Goal: Transaction & Acquisition: Purchase product/service

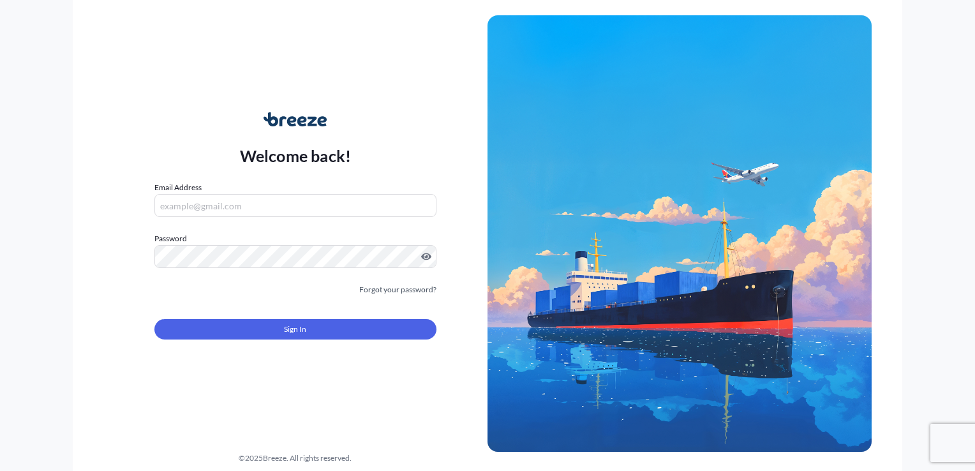
type input "[EMAIL_ADDRESS][DOMAIN_NAME]"
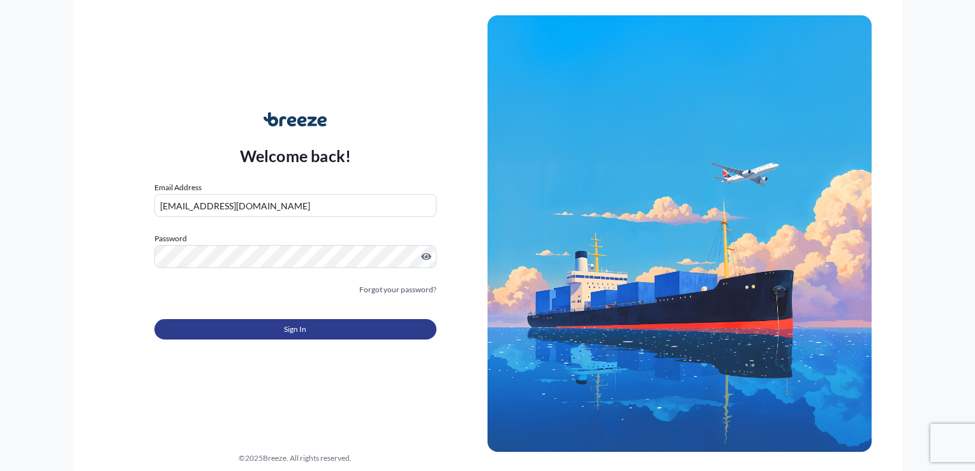
click at [303, 322] on button "Sign In" at bounding box center [295, 329] width 282 height 20
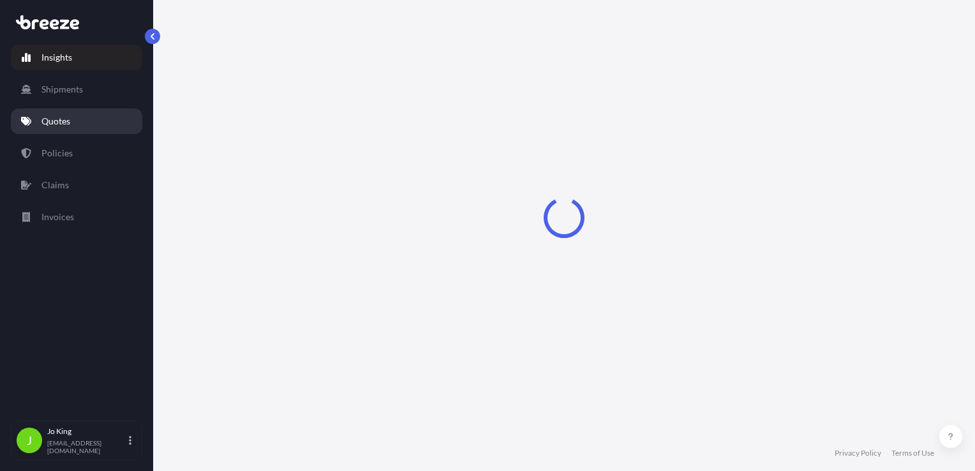
select select "2025"
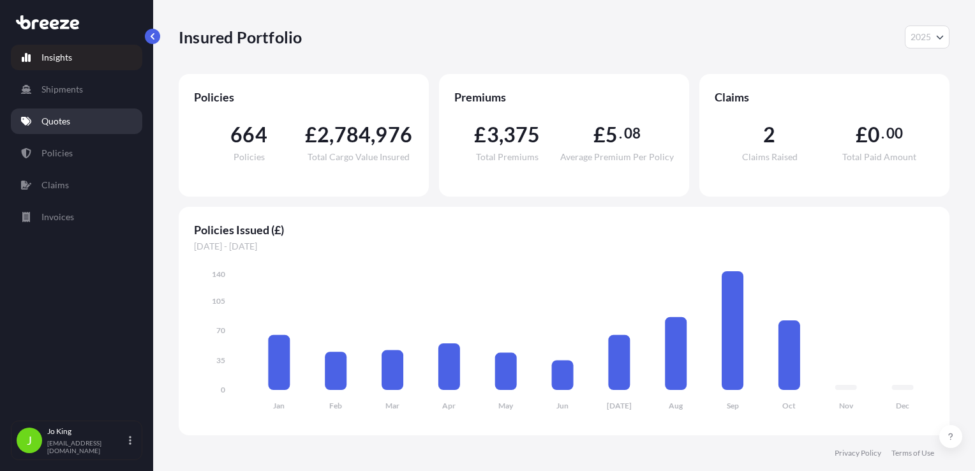
click at [68, 118] on p "Quotes" at bounding box center [55, 121] width 29 height 13
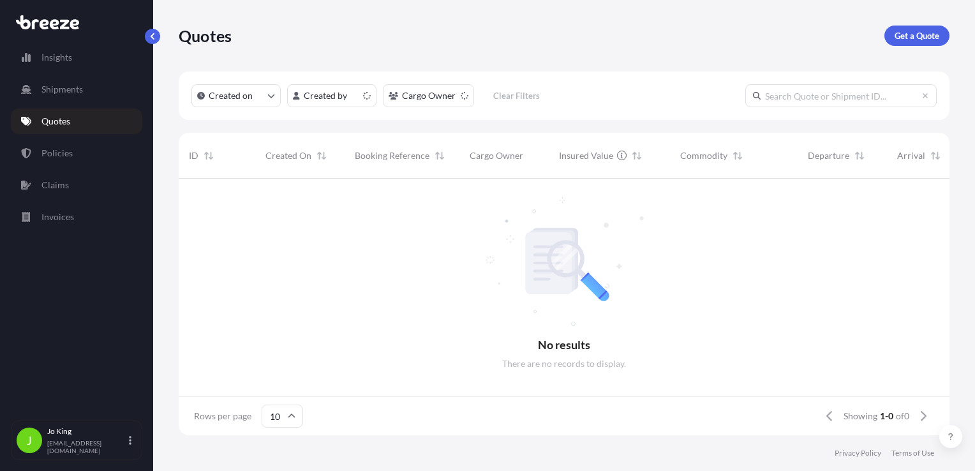
scroll to position [10, 10]
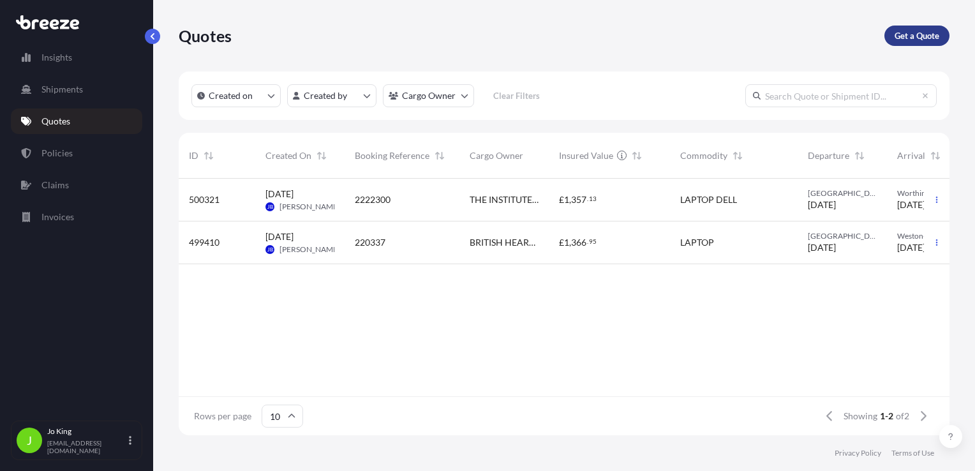
click at [937, 26] on link "Get a Quote" at bounding box center [917, 36] width 65 height 20
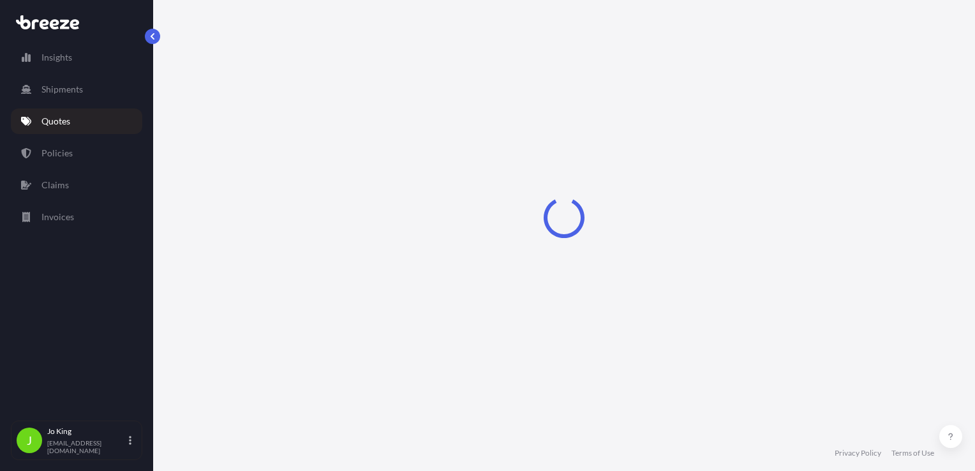
scroll to position [19, 0]
select select "Sea"
select select "1"
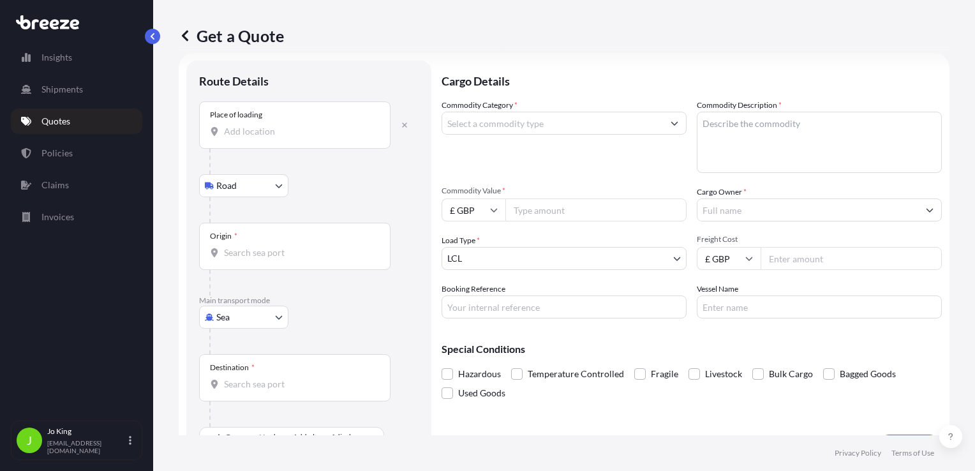
click at [249, 139] on div "Place of loading" at bounding box center [294, 124] width 191 height 47
click at [249, 138] on input "Place of loading" at bounding box center [299, 131] width 151 height 13
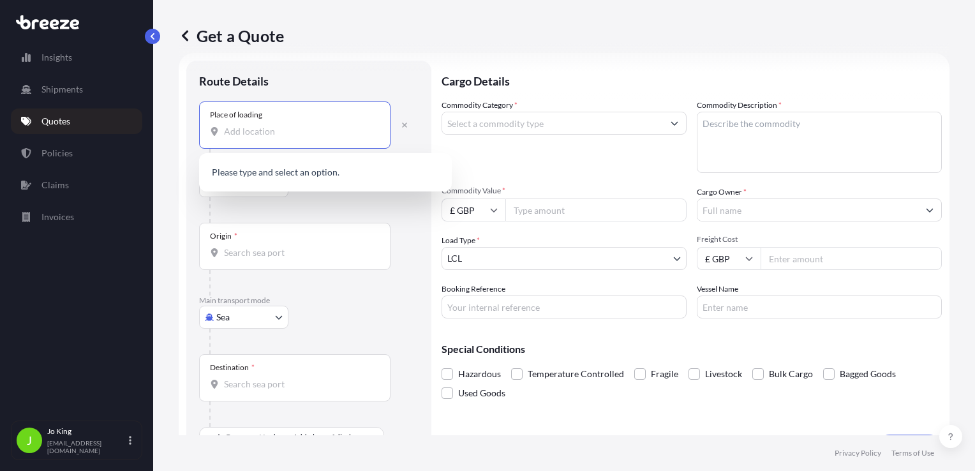
paste input "W1S 2ET"
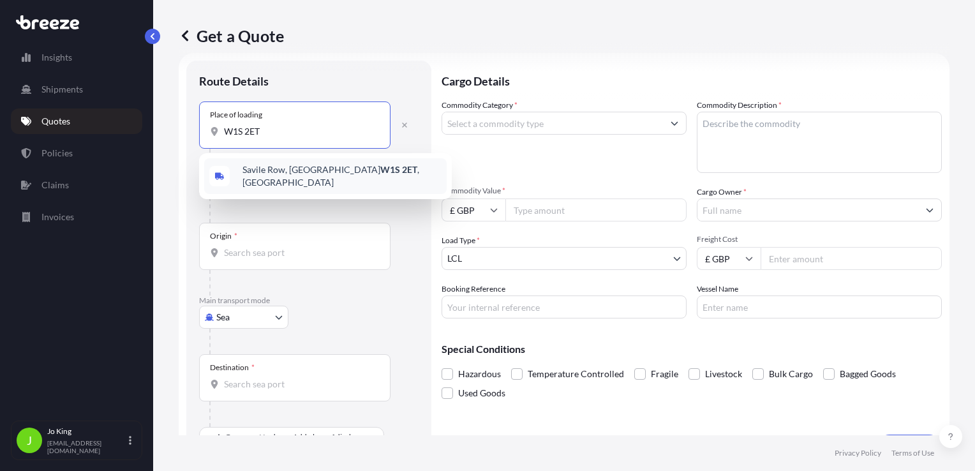
click at [268, 170] on span "[STREET_ADDRESS]" at bounding box center [342, 176] width 199 height 26
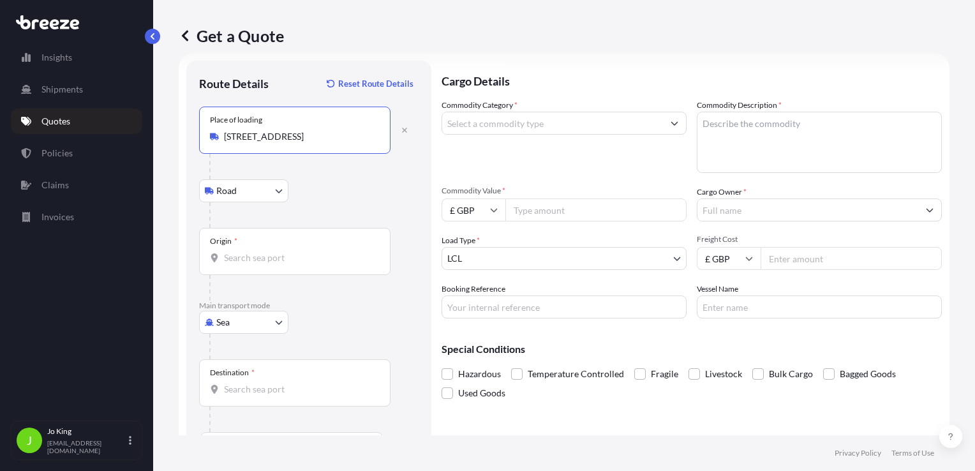
type input "[STREET_ADDRESS]"
click at [245, 192] on body "0 options available. 1 option available. Insights Shipments Quotes Policies Cla…" at bounding box center [487, 235] width 975 height 471
click at [403, 129] on icon "button" at bounding box center [404, 130] width 5 height 5
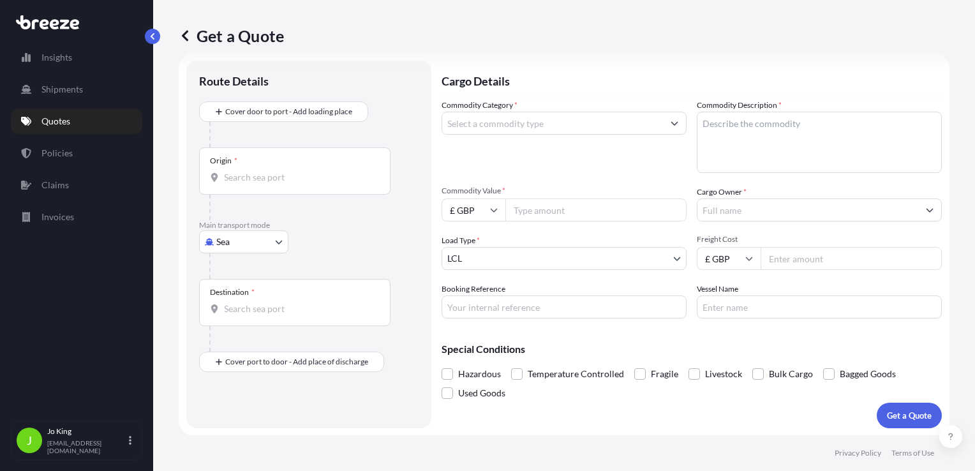
click at [230, 246] on body "1 option available. Insights Shipments Quotes Policies Claims Invoices J [PERSO…" at bounding box center [487, 235] width 975 height 471
click at [237, 299] on div "Air" at bounding box center [243, 297] width 79 height 23
select select "Air"
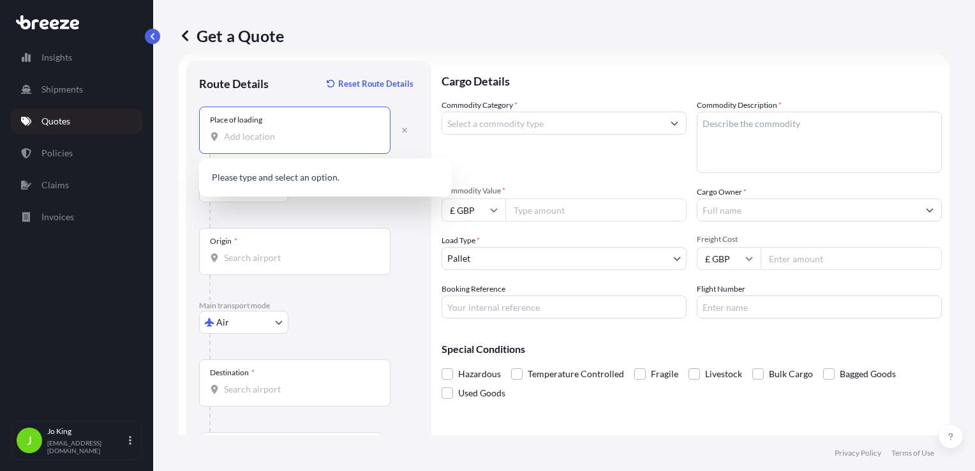
paste input "W1S 2ET"
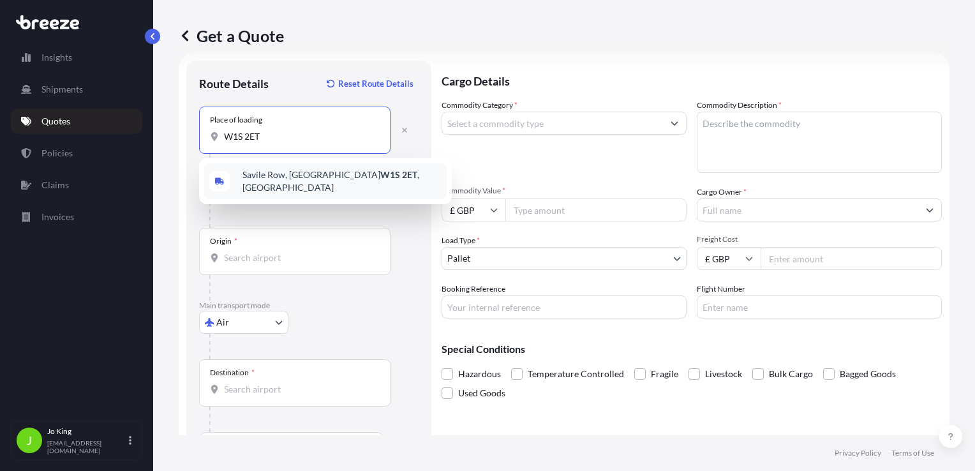
click at [258, 182] on span "[STREET_ADDRESS]" at bounding box center [342, 181] width 199 height 26
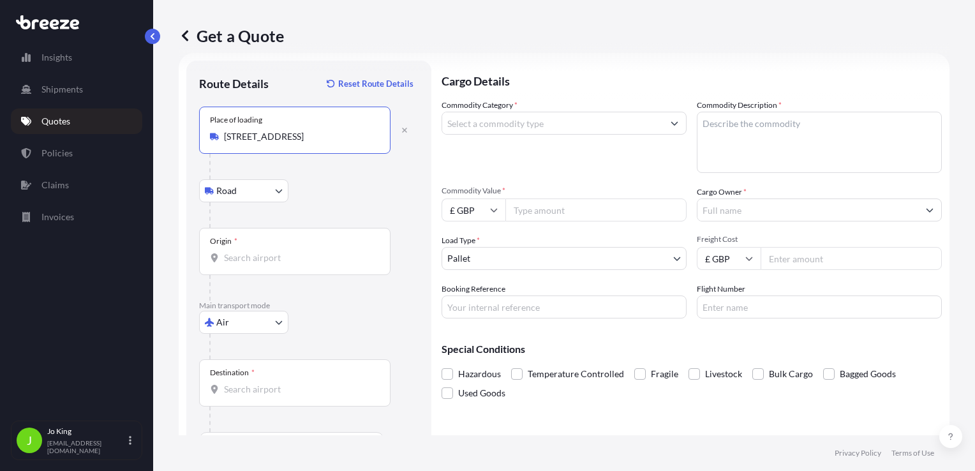
type input "[STREET_ADDRESS]"
click at [257, 185] on body "0 options available. 1 option available. Insights Shipments Quotes Policies Cla…" at bounding box center [487, 235] width 975 height 471
click at [274, 247] on div "Origin *" at bounding box center [294, 251] width 191 height 47
click at [274, 251] on input "Origin *" at bounding box center [299, 257] width 151 height 13
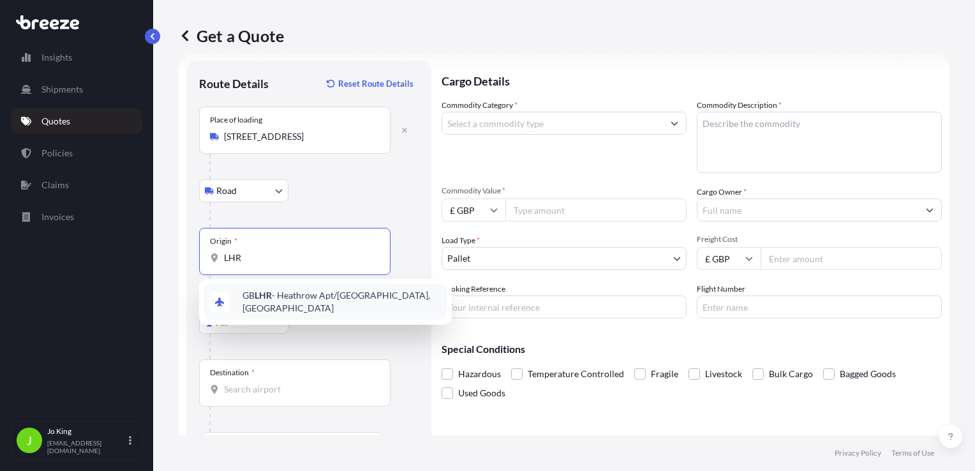
click at [270, 305] on span "GB LHR - Heathrow Apt/[GEOGRAPHIC_DATA], [GEOGRAPHIC_DATA]" at bounding box center [342, 302] width 199 height 26
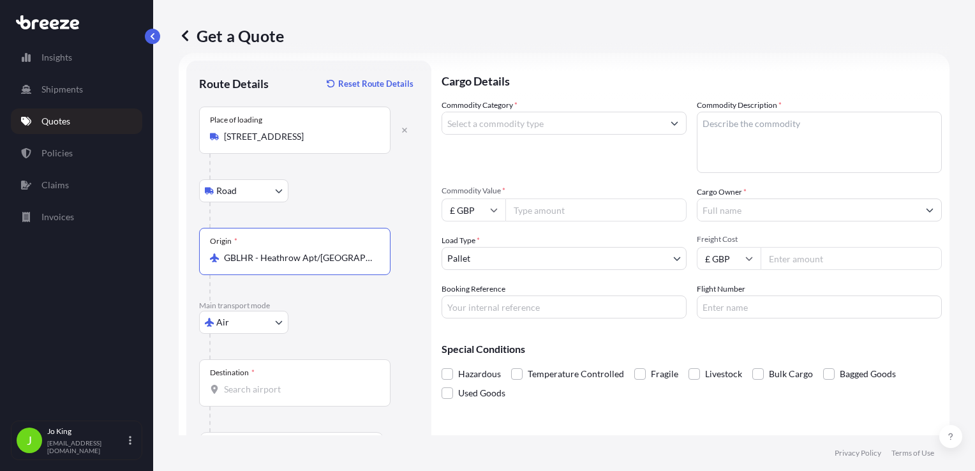
type input "GBLHR - Heathrow Apt/[GEOGRAPHIC_DATA], [GEOGRAPHIC_DATA]"
click at [241, 394] on div "Destination *" at bounding box center [294, 382] width 191 height 47
click at [241, 394] on input "Destination *" at bounding box center [299, 389] width 151 height 13
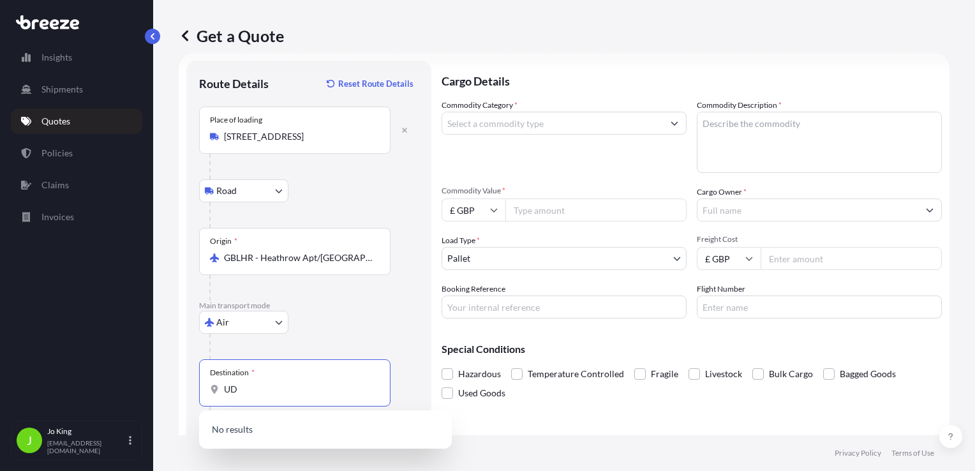
type input "U"
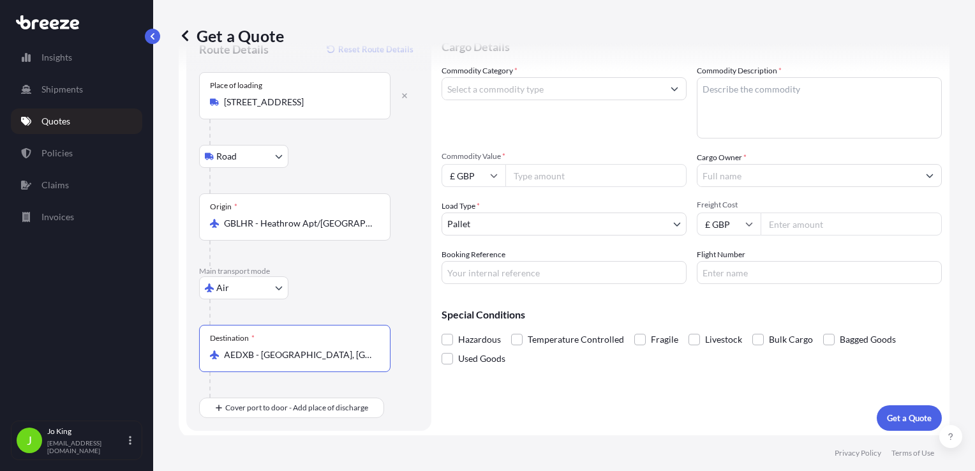
scroll to position [55, 0]
type input "AEDXB - [GEOGRAPHIC_DATA], [GEOGRAPHIC_DATA]"
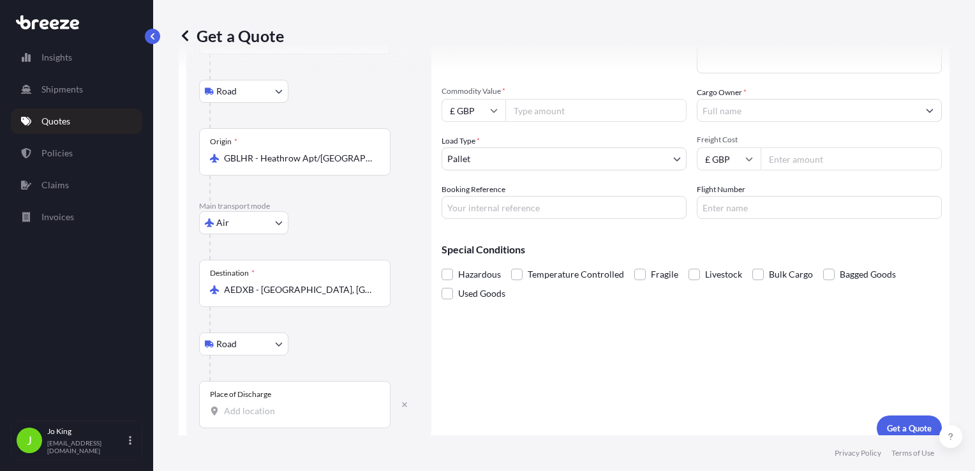
scroll to position [130, 0]
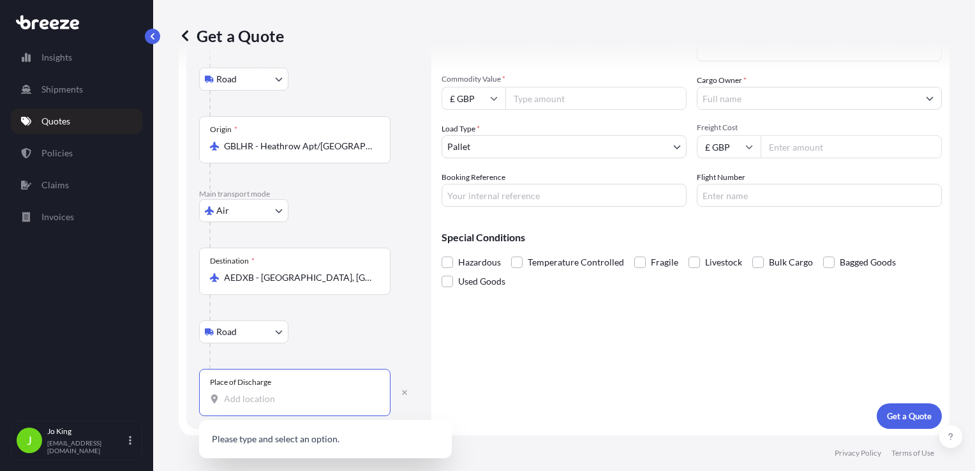
paste input "W1S 2ET"
type input "W1S 2ET"
drag, startPoint x: 267, startPoint y: 395, endPoint x: 222, endPoint y: 400, distance: 45.0
click at [222, 400] on div "W1S 2ET" at bounding box center [295, 399] width 170 height 13
paste input "Dubai Investment Park 1"
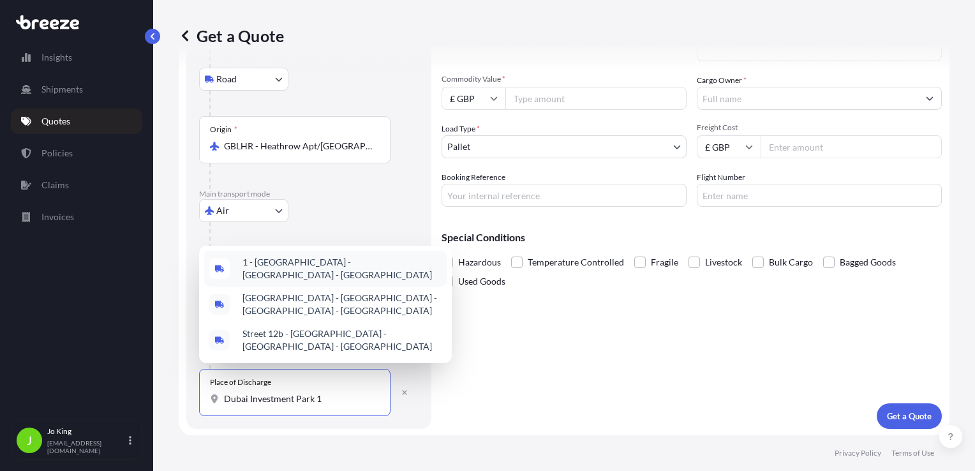
click at [285, 267] on span "1 - [GEOGRAPHIC_DATA] - [GEOGRAPHIC_DATA] - [GEOGRAPHIC_DATA]" at bounding box center [342, 269] width 199 height 26
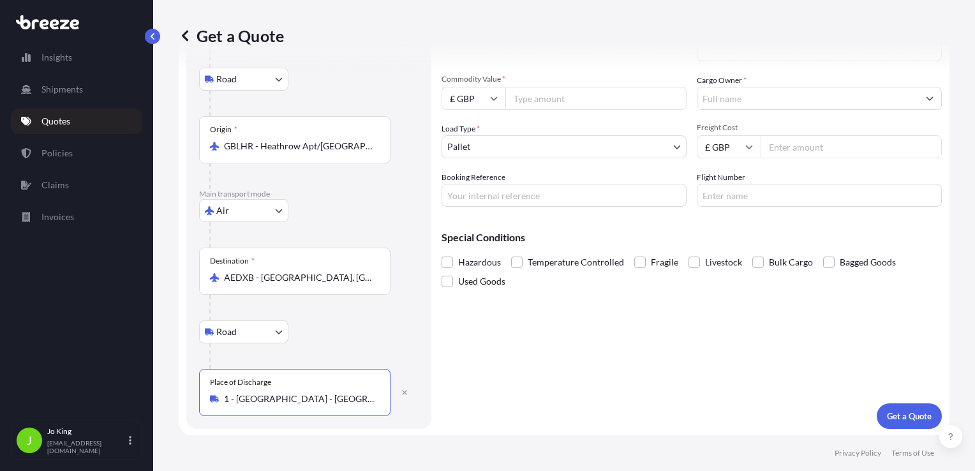
type input "1 - [GEOGRAPHIC_DATA] - [GEOGRAPHIC_DATA] - [GEOGRAPHIC_DATA]"
click at [542, 98] on input "Commodity Value *" at bounding box center [595, 98] width 181 height 23
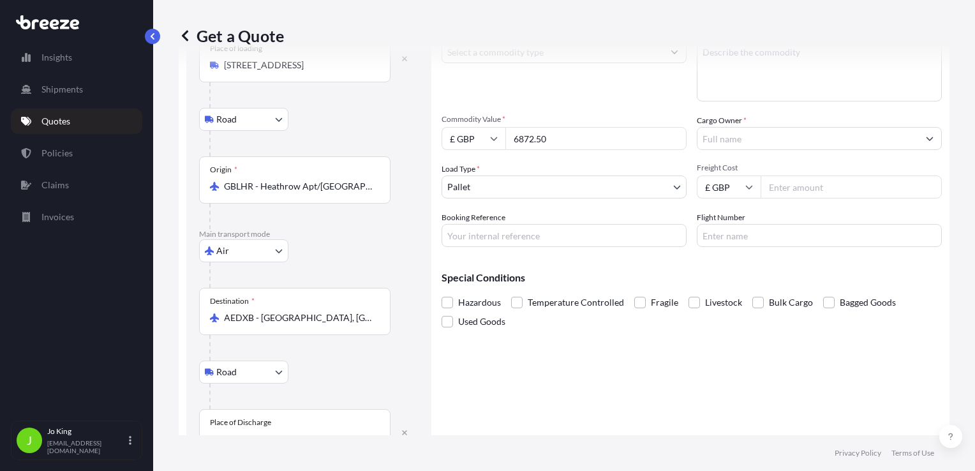
scroll to position [0, 0]
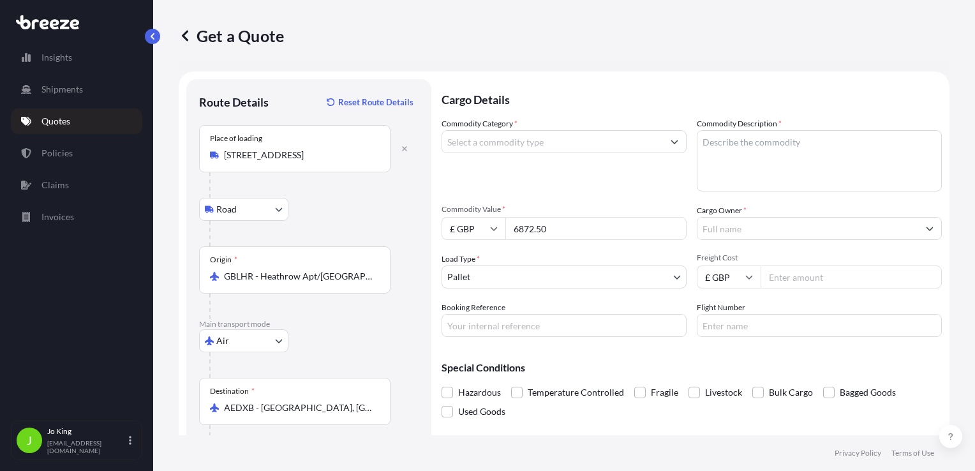
type input "6872.50"
click at [524, 144] on input "Commodity Category *" at bounding box center [552, 141] width 221 height 23
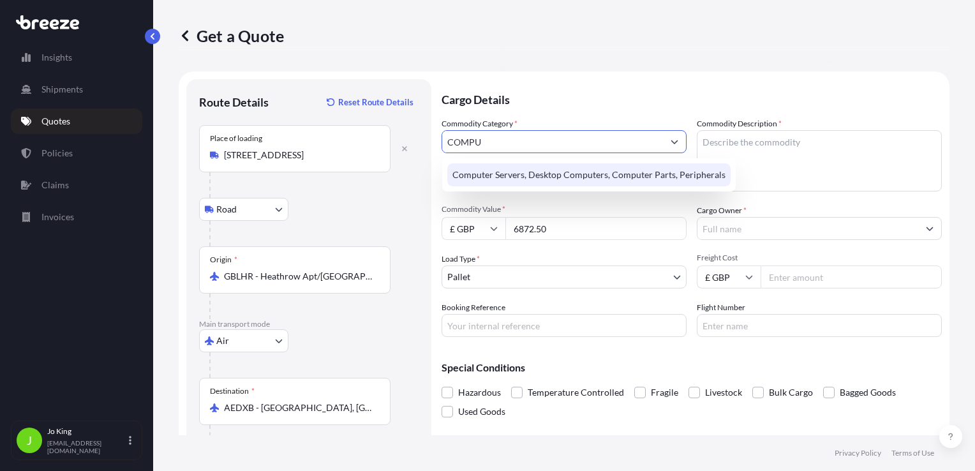
click at [562, 167] on div "Computer Servers, Desktop Computers, Computer Parts, Peripherals" at bounding box center [588, 174] width 283 height 23
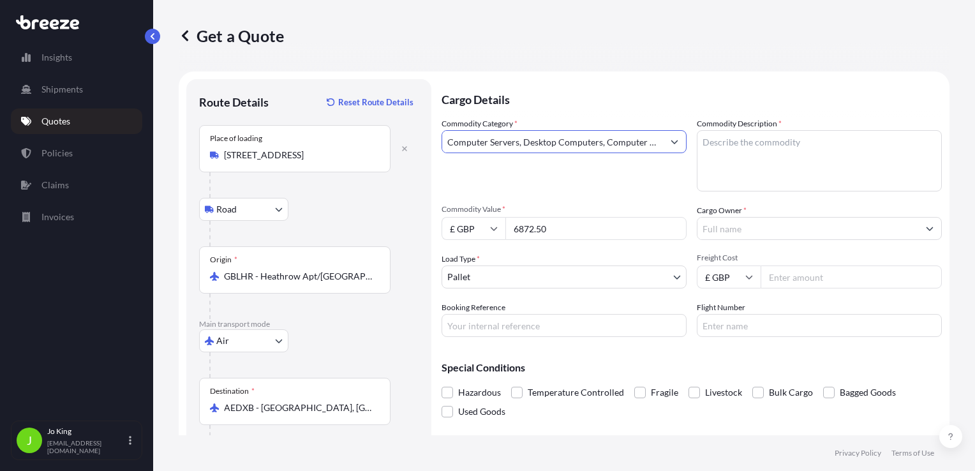
type input "Computer Servers, Desktop Computers, Computer Parts, Peripherals"
click at [734, 151] on textarea "Commodity Description *" at bounding box center [819, 160] width 245 height 61
type textarea "PC"
click at [714, 228] on input "Cargo Owner *" at bounding box center [808, 228] width 221 height 23
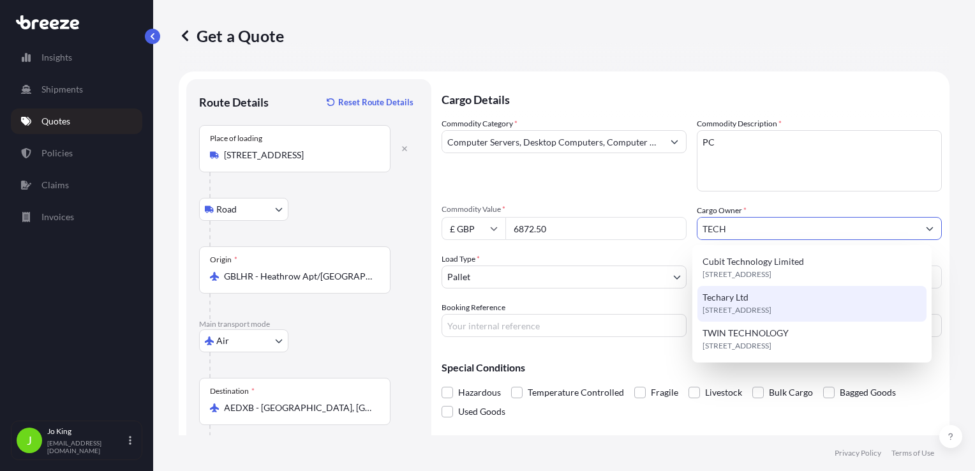
click at [748, 297] on span "Techary Ltd" at bounding box center [726, 297] width 46 height 13
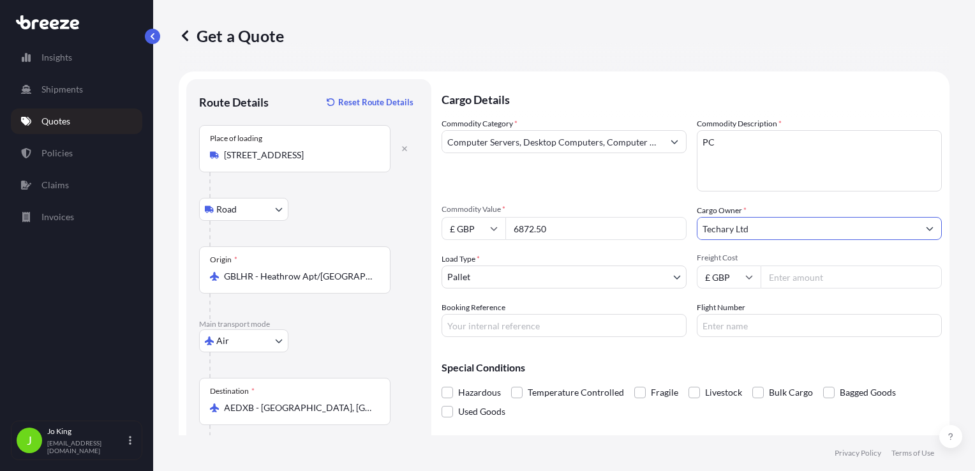
type input "Techary Ltd"
click at [582, 275] on body "Insights Shipments Quotes Policies Claims Invoices J [PERSON_NAME] [EMAIL_ADDRE…" at bounding box center [487, 235] width 975 height 471
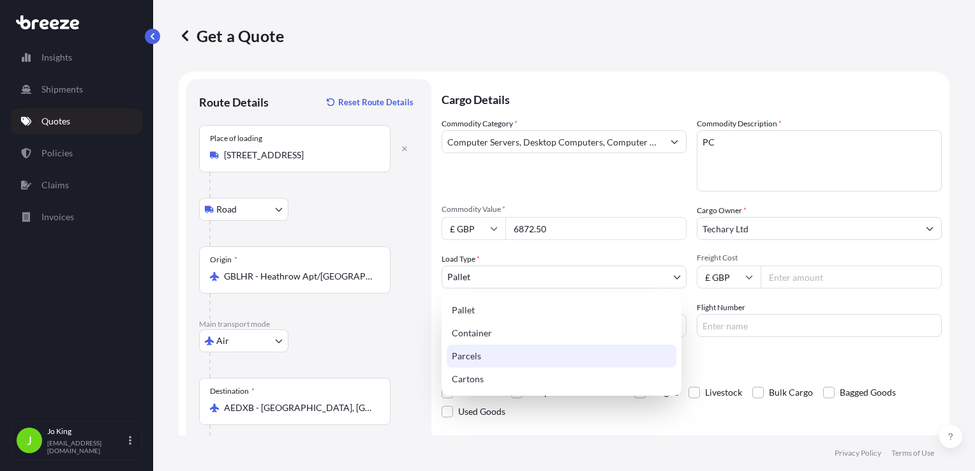
click at [508, 352] on div "Parcels" at bounding box center [562, 356] width 230 height 23
select select "3"
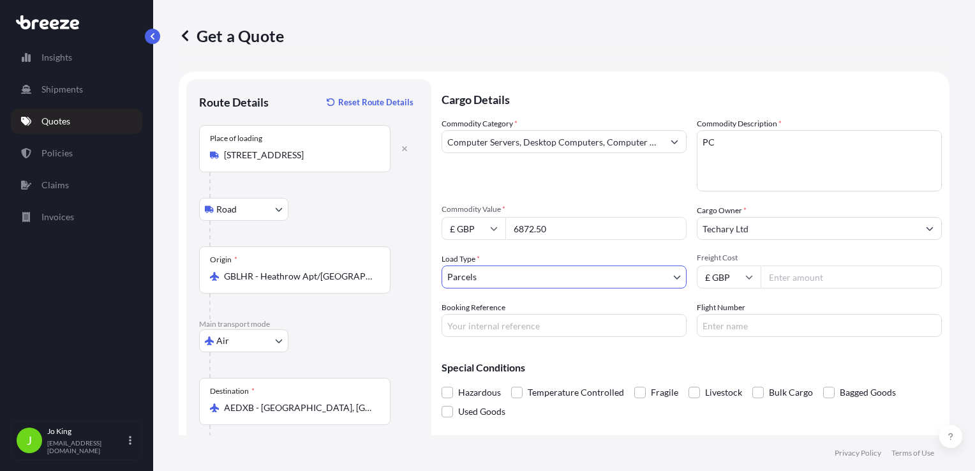
click at [798, 273] on input "Freight Cost" at bounding box center [851, 276] width 181 height 23
type input "380.24"
click at [540, 333] on input "Booking Reference" at bounding box center [564, 325] width 245 height 23
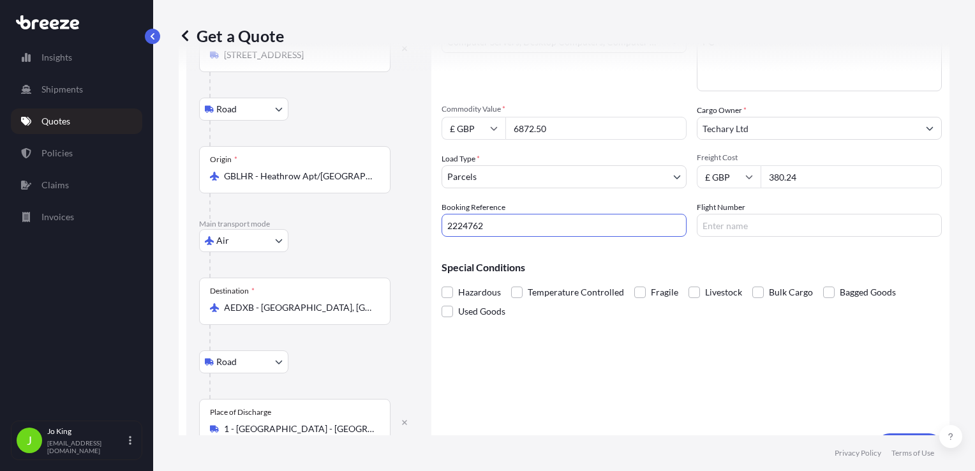
scroll to position [130, 0]
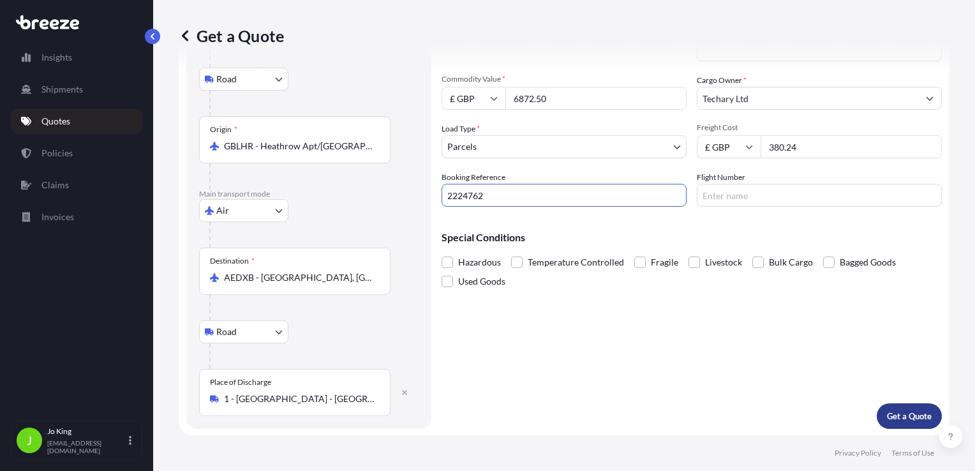
type input "2224762"
click at [887, 412] on p "Get a Quote" at bounding box center [909, 416] width 45 height 13
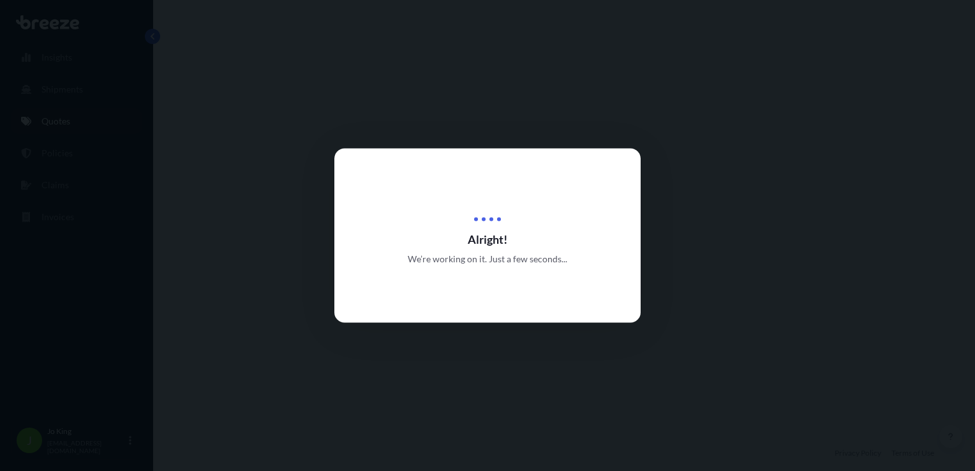
select select "Road"
select select "Air"
select select "Road"
select select "3"
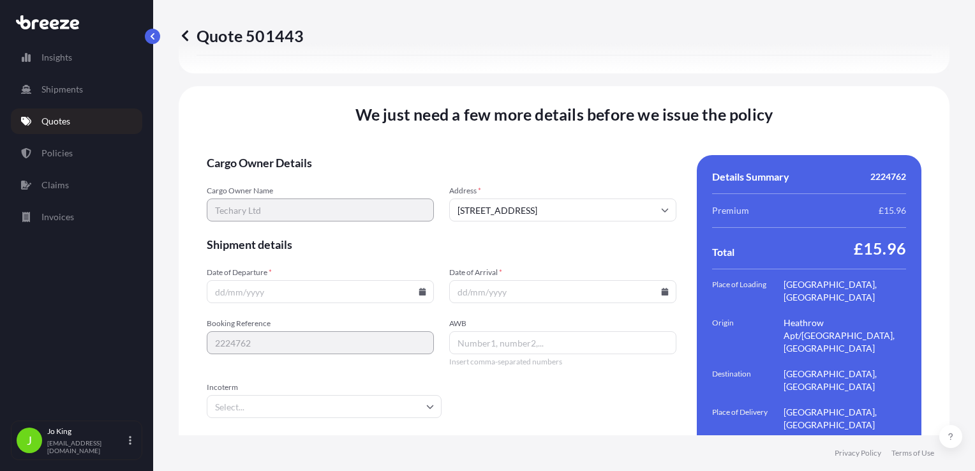
scroll to position [1804, 0]
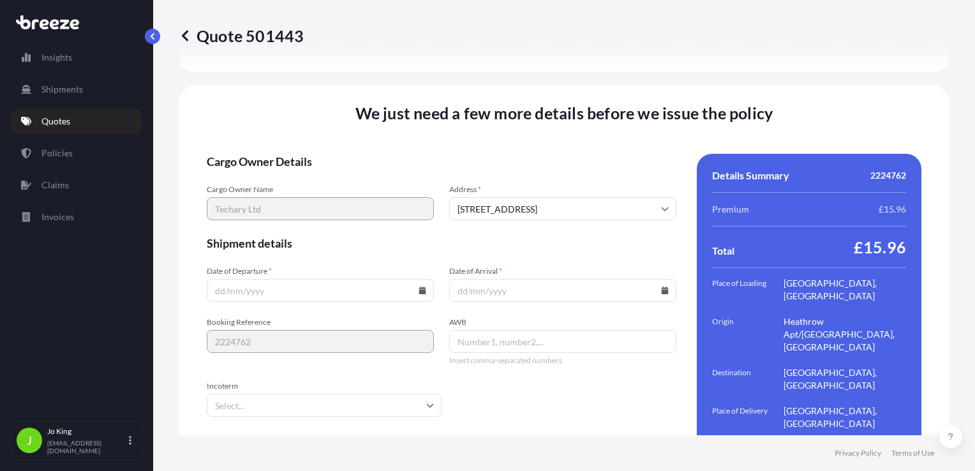
click at [422, 287] on icon at bounding box center [422, 291] width 7 height 8
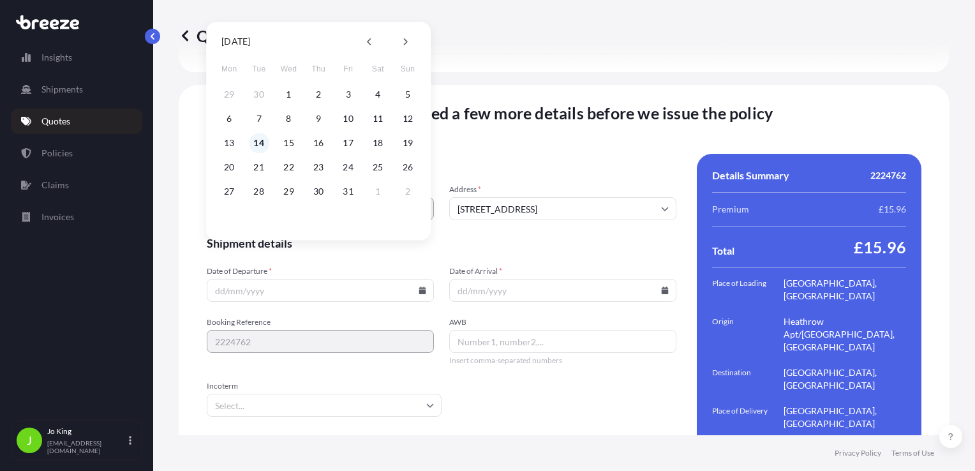
click at [258, 139] on button "14" at bounding box center [259, 143] width 20 height 20
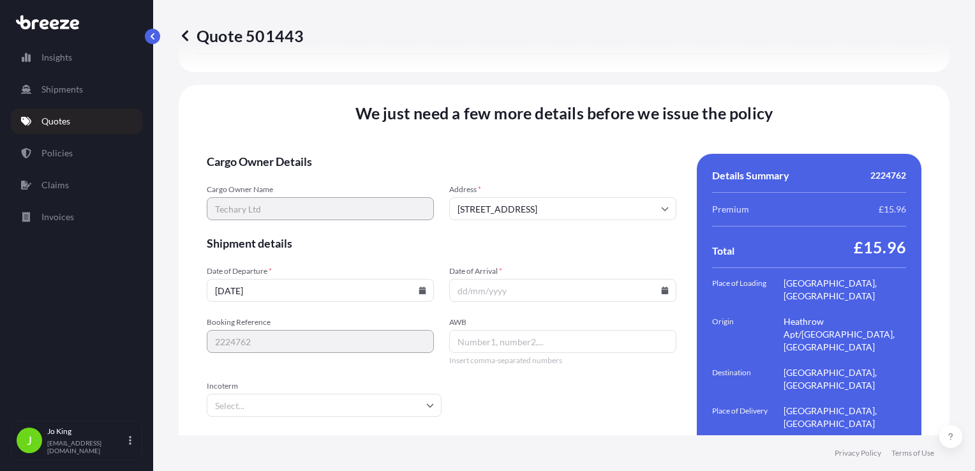
type input "[DATE]"
click at [662, 287] on icon at bounding box center [665, 291] width 7 height 8
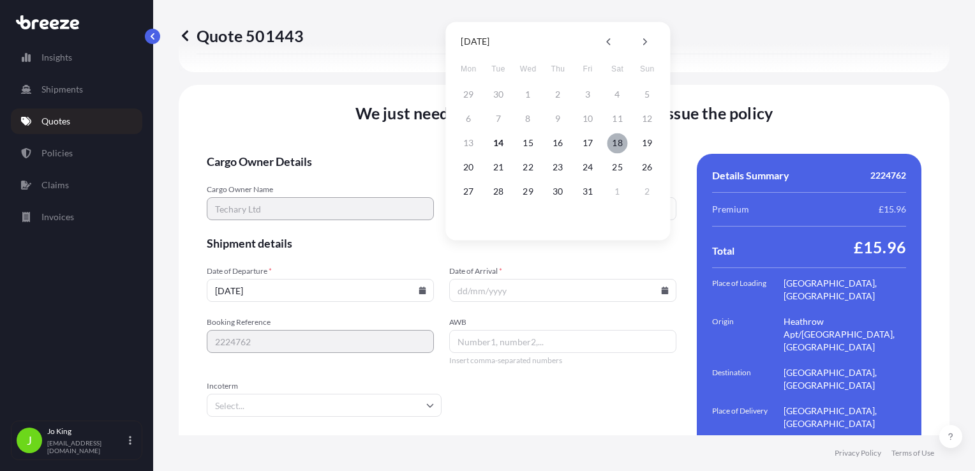
click at [620, 145] on button "18" at bounding box center [618, 143] width 20 height 20
type input "[DATE]"
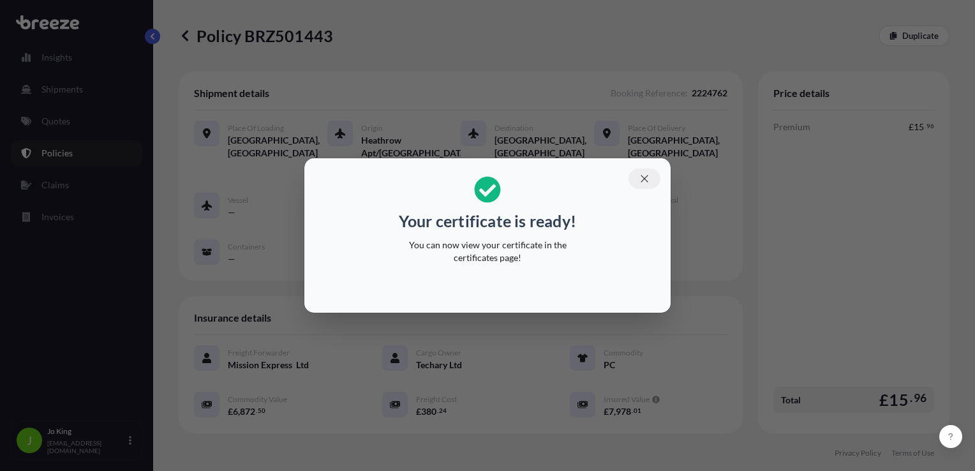
click at [643, 175] on icon "button" at bounding box center [644, 178] width 11 height 11
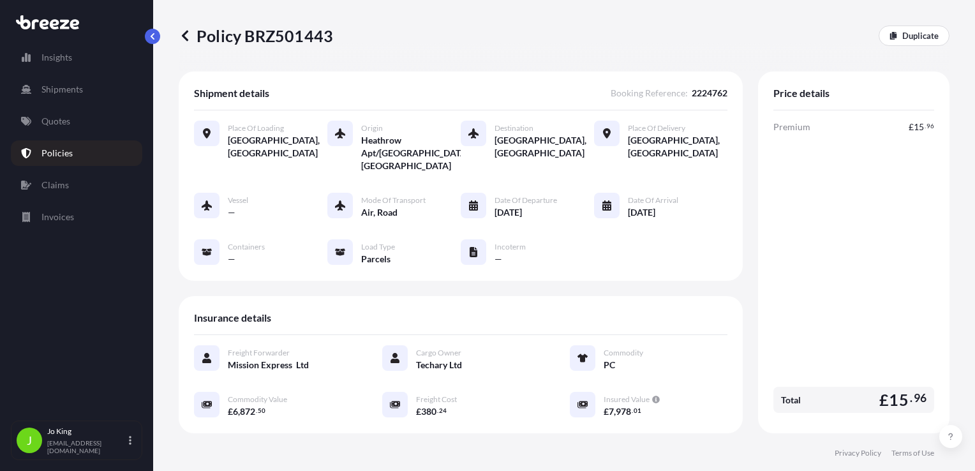
click at [306, 40] on p "Policy BRZ501443" at bounding box center [256, 36] width 154 height 20
copy p "BRZ501443"
